Goal: Entertainment & Leisure: Consume media (video, audio)

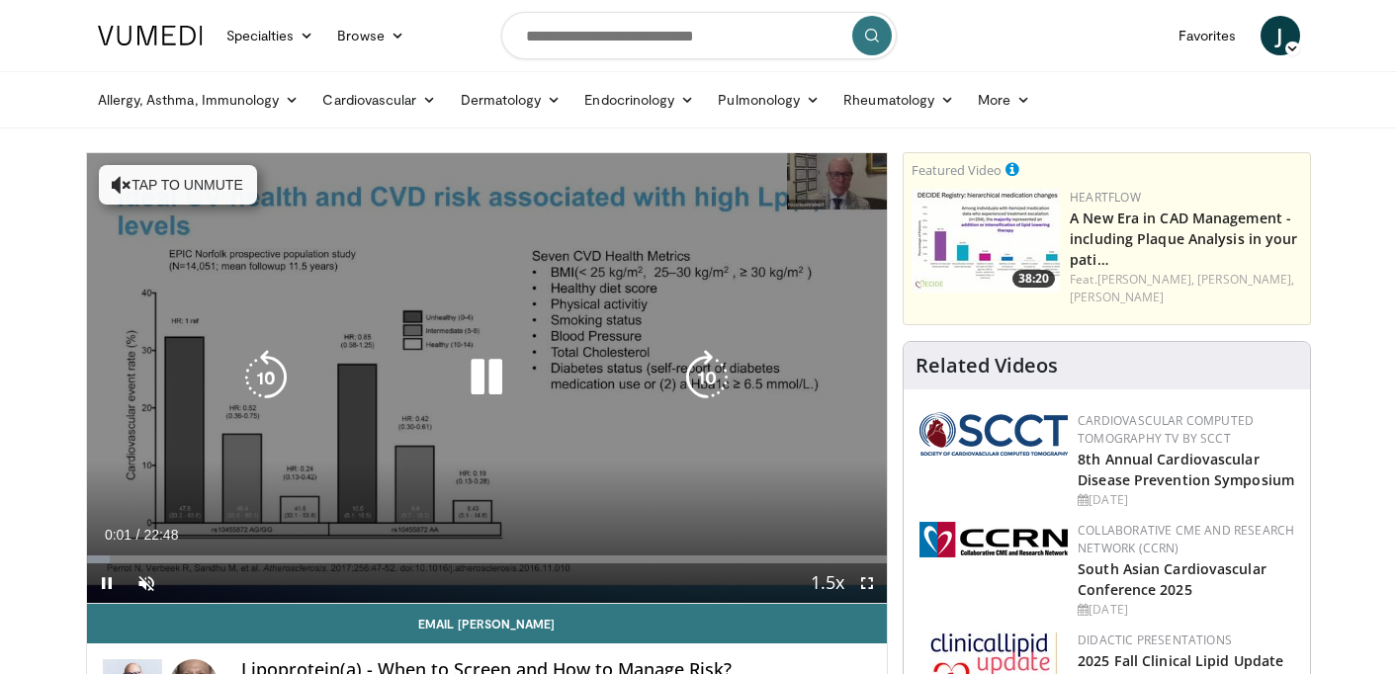
click at [491, 389] on icon "Video Player" at bounding box center [486, 377] width 55 height 55
